Goal: Task Accomplishment & Management: Manage account settings

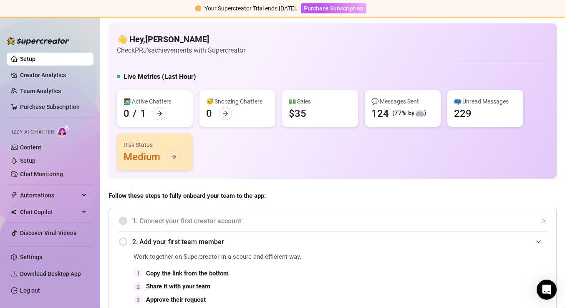
scroll to position [108, 0]
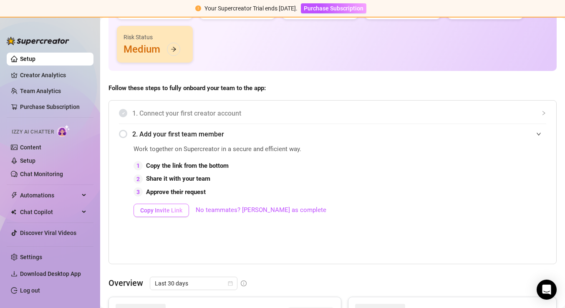
click at [154, 211] on span "Copy Invite Link" at bounding box center [161, 210] width 42 height 7
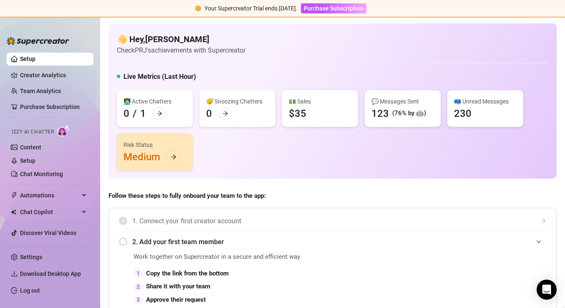
scroll to position [0, 0]
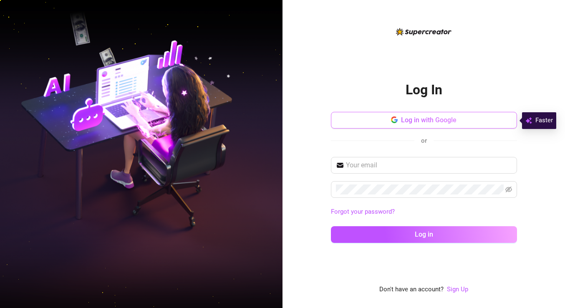
click at [412, 118] on span "Log in with Google" at bounding box center [429, 120] width 56 height 8
